Goal: Task Accomplishment & Management: Use online tool/utility

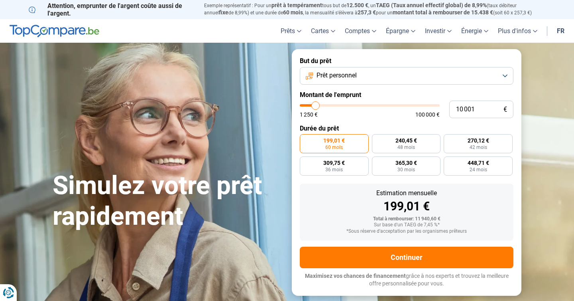
click at [364, 79] on button "Prêt personnel" at bounding box center [407, 76] width 214 height 18
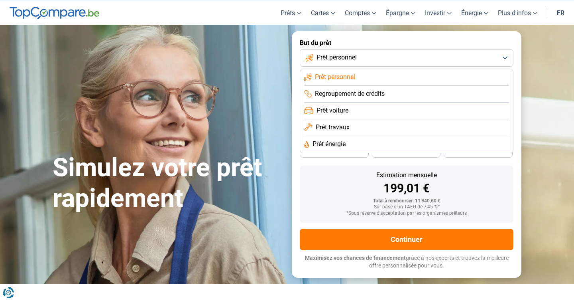
scroll to position [10, 0]
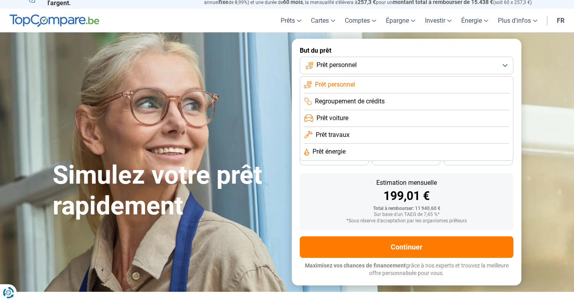
click at [351, 84] on span "Prêt personnel" at bounding box center [335, 84] width 40 height 9
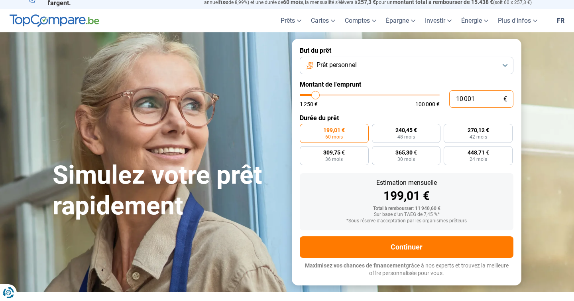
click at [462, 96] on input "10 001" at bounding box center [481, 99] width 64 height 18
type input "8 500"
type input "8500"
type input "9 500"
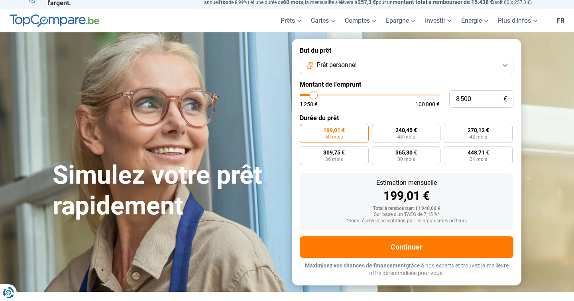
type input "9500"
type input "12 500"
type input "12500"
type input "16 250"
type input "16250"
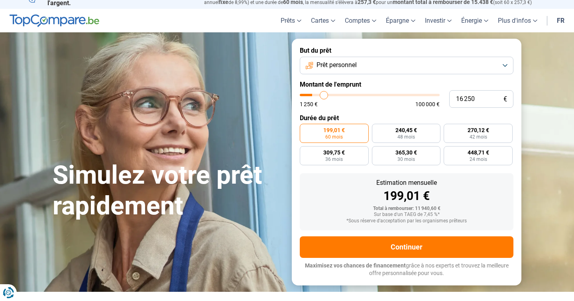
type input "20 250"
type input "20250"
type input "24 500"
type input "24500"
type input "28 500"
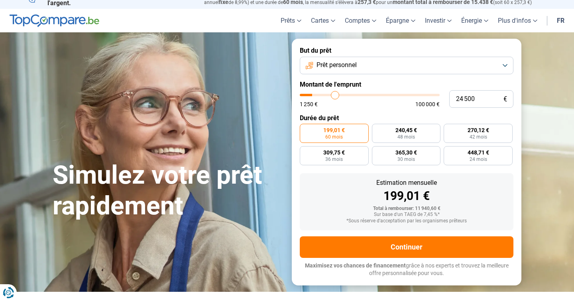
type input "28500"
type input "32 000"
type input "32000"
type input "35 000"
type input "35000"
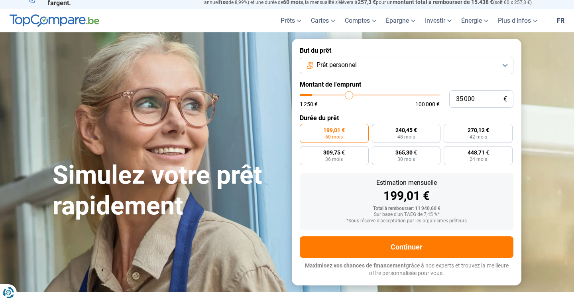
type input "38 000"
type input "38000"
type input "41 250"
type input "41250"
type input "43 500"
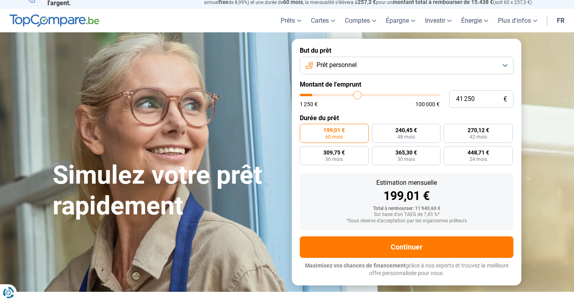
type input "43500"
type input "45 500"
type input "45500"
type input "47 000"
type input "47000"
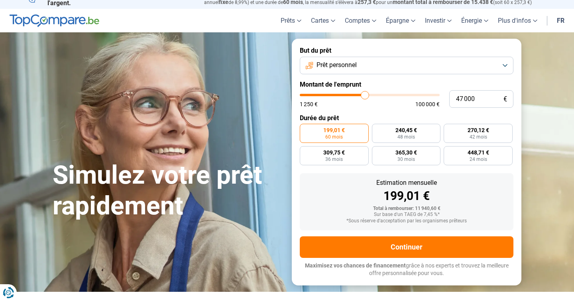
type input "47 250"
type input "47250"
type input "47 750"
type input "47750"
type input "50 250"
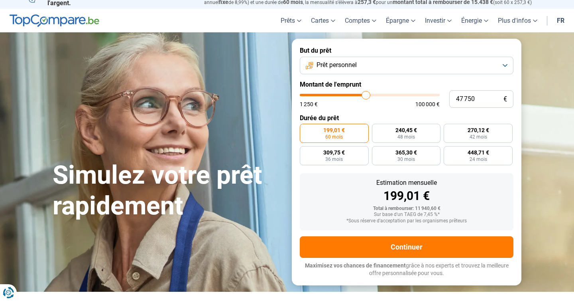
type input "50250"
type input "55 250"
type input "55250"
type input "65 500"
type input "65500"
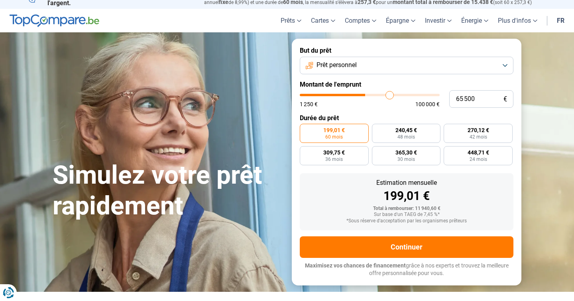
type input "80 250"
type input "80250"
type input "93 000"
type input "93000"
type input "100 000"
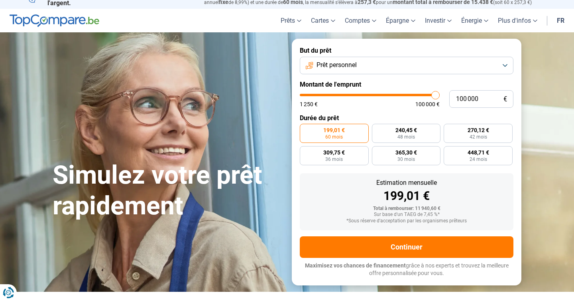
drag, startPoint x: 313, startPoint y: 95, endPoint x: 453, endPoint y: 90, distance: 139.6
type input "100000"
click at [440, 94] on input "range" at bounding box center [370, 95] width 140 height 2
radio input "false"
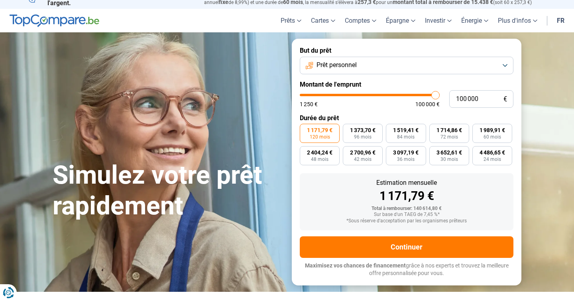
scroll to position [0, 0]
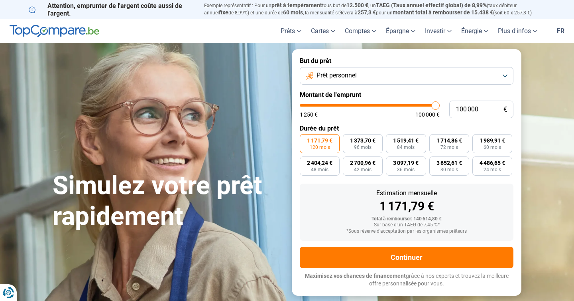
click at [433, 75] on button "Prêt personnel" at bounding box center [407, 76] width 214 height 18
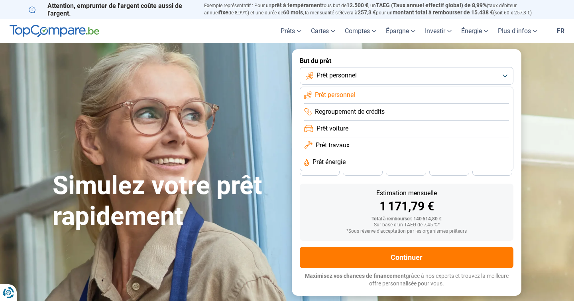
click at [353, 65] on form "But du prêt Prêt personnel Prêt personnel Regroupement de crédits Prêt voiture …" at bounding box center [407, 172] width 230 height 246
